Goal: Information Seeking & Learning: Learn about a topic

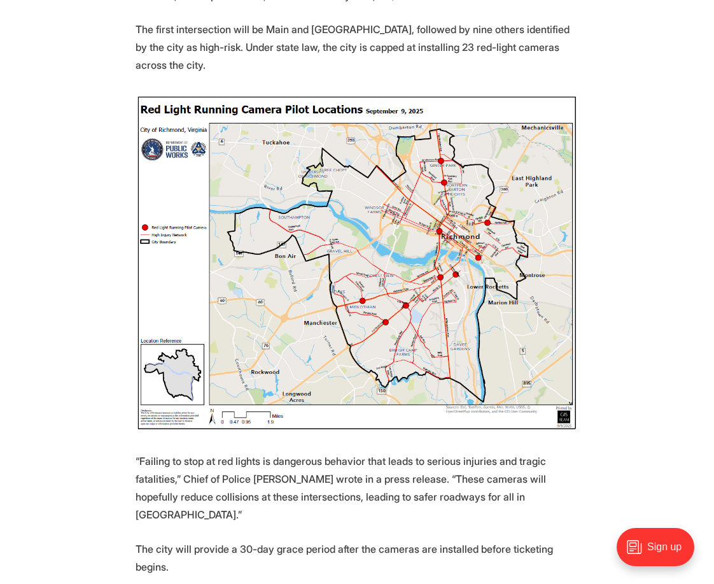
scroll to position [585, 0]
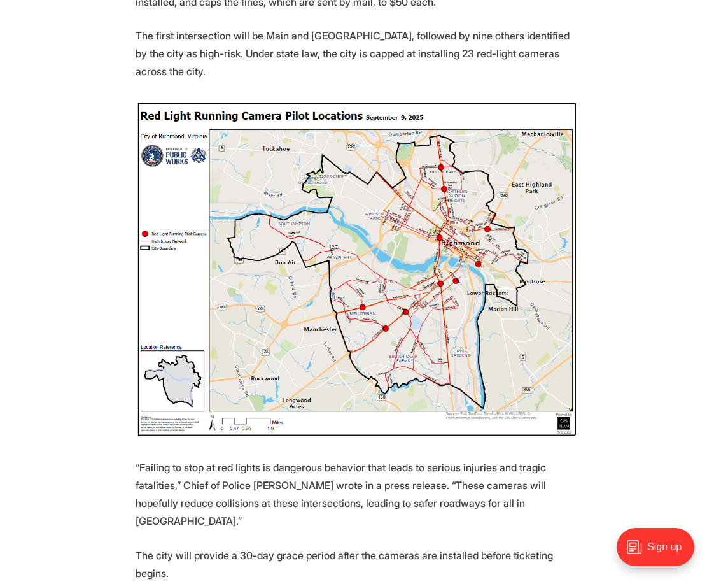
click at [409, 234] on img at bounding box center [357, 269] width 443 height 337
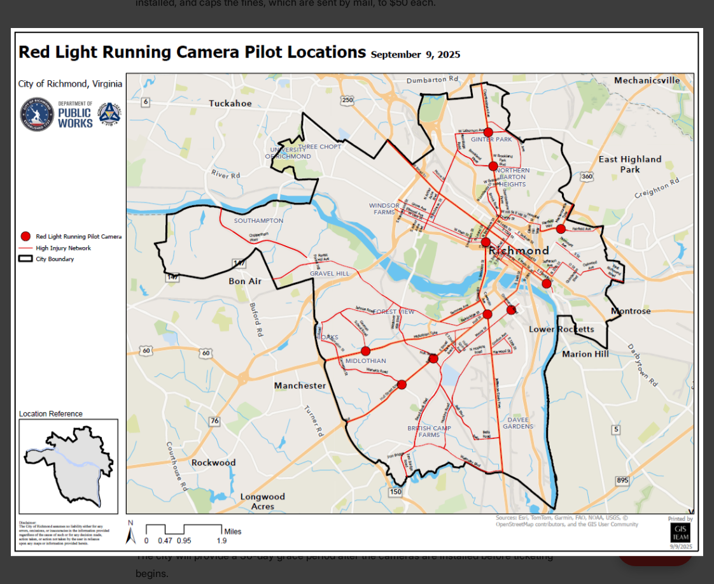
click at [414, 230] on img at bounding box center [357, 292] width 692 height 528
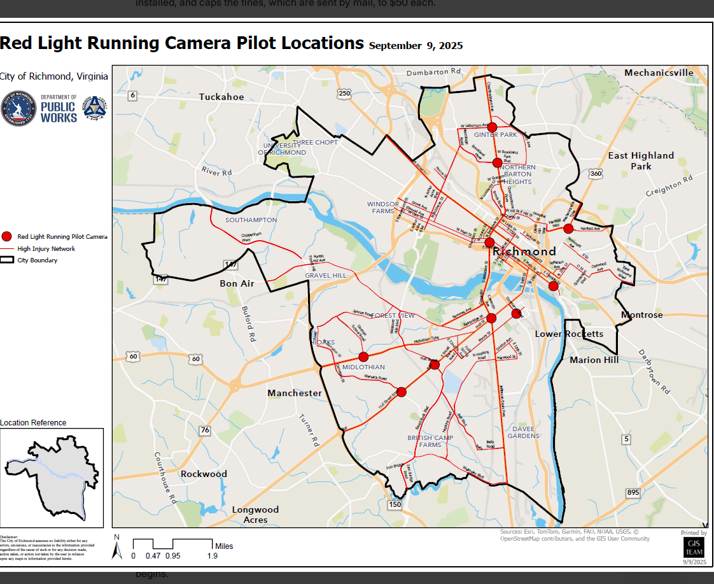
click at [614, 49] on img at bounding box center [354, 295] width 727 height 554
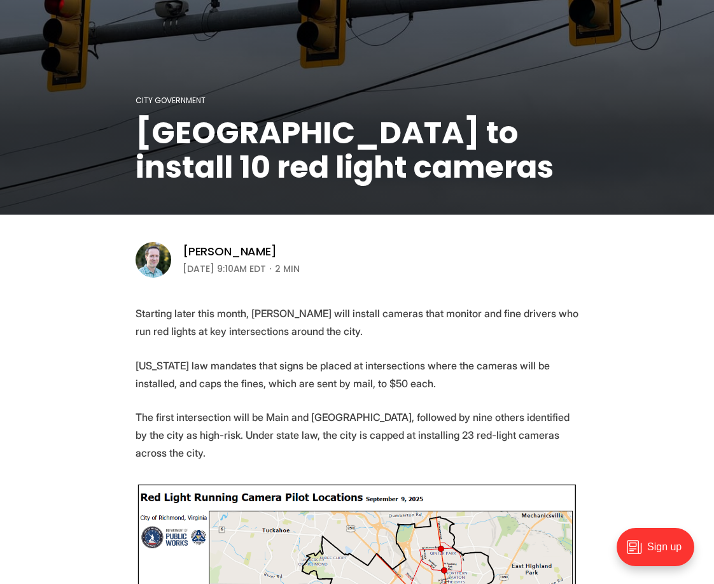
scroll to position [193, 0]
